Goal: Communication & Community: Answer question/provide support

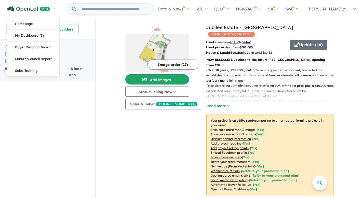
scroll to position [1, 0]
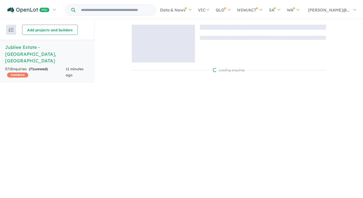
scroll to position [1, 0]
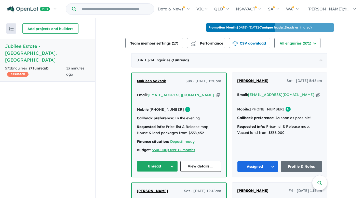
scroll to position [181, 0]
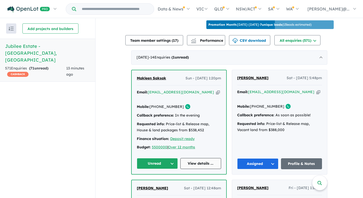
click at [201, 158] on link "View details ..." at bounding box center [200, 163] width 41 height 11
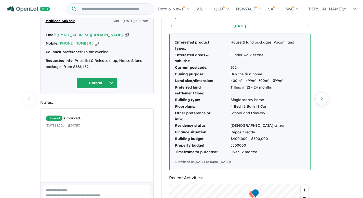
scroll to position [25, 0]
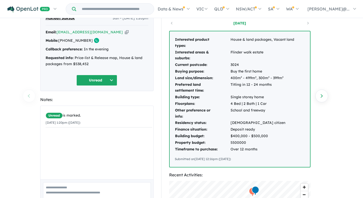
click at [165, 100] on div "Buyer Profile: [DATE] Interested product types: House & land packages, Vacant l…" at bounding box center [242, 178] width 162 height 337
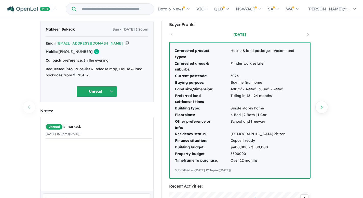
scroll to position [8, 0]
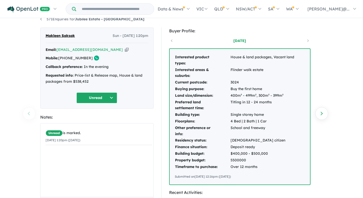
drag, startPoint x: 86, startPoint y: 58, endPoint x: 67, endPoint y: 59, distance: 19.4
click at [67, 59] on link "[PHONE_NUMBER]" at bounding box center [75, 58] width 34 height 5
copy link "403 518 794"
drag, startPoint x: 45, startPoint y: 36, endPoint x: 61, endPoint y: 37, distance: 16.1
click at [61, 37] on div "Makleen Saksak Sun - [DATE] 1:20pm Email: [EMAIL_ADDRESS][DOMAIN_NAME] Copied! …" at bounding box center [96, 68] width 113 height 81
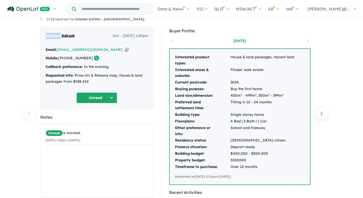
copy span "Makleen"
drag, startPoint x: 75, startPoint y: 35, endPoint x: 62, endPoint y: 35, distance: 12.5
click at [62, 35] on div "Makleen Saksak Sun - [DATE] 1:20pm" at bounding box center [97, 38] width 103 height 10
copy span "Saksak"
click at [125, 50] on icon "button" at bounding box center [127, 49] width 4 height 5
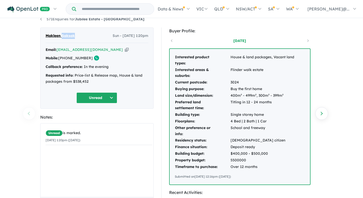
copy span "Saksak"
drag, startPoint x: 86, startPoint y: 59, endPoint x: 67, endPoint y: 59, distance: 19.1
click at [67, 59] on link "[PHONE_NUMBER]" at bounding box center [75, 58] width 34 height 5
copy link "403 518 794"
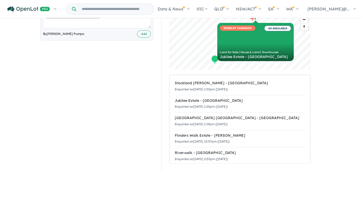
scroll to position [197, 0]
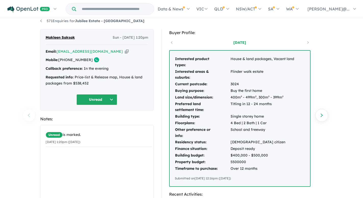
scroll to position [0, 0]
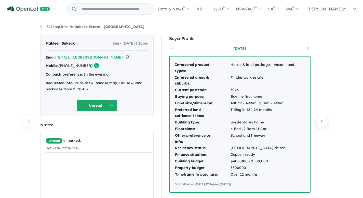
click at [109, 105] on button "Unread" at bounding box center [96, 105] width 41 height 11
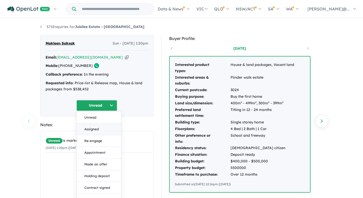
click at [102, 129] on button "Assigned" at bounding box center [99, 130] width 44 height 12
